Goal: Find specific page/section: Find specific page/section

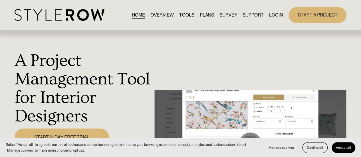
click at [276, 11] on link "LOGIN" at bounding box center [276, 15] width 14 height 8
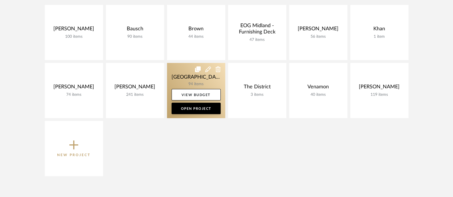
scroll to position [142, 0]
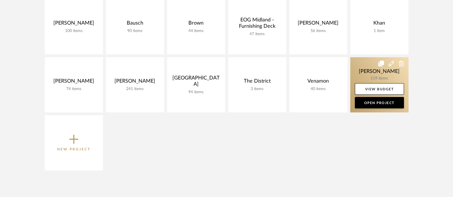
click at [355, 73] on link at bounding box center [379, 84] width 58 height 55
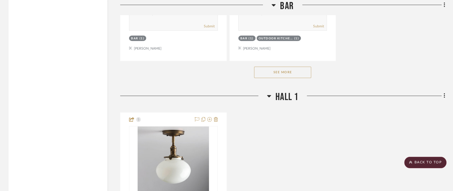
scroll to position [3566, 0]
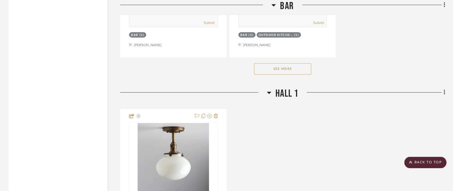
click at [282, 65] on button "See More" at bounding box center [282, 68] width 57 height 11
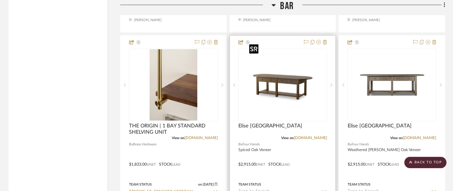
scroll to position [3601, 0]
